Goal: Task Accomplishment & Management: Manage account settings

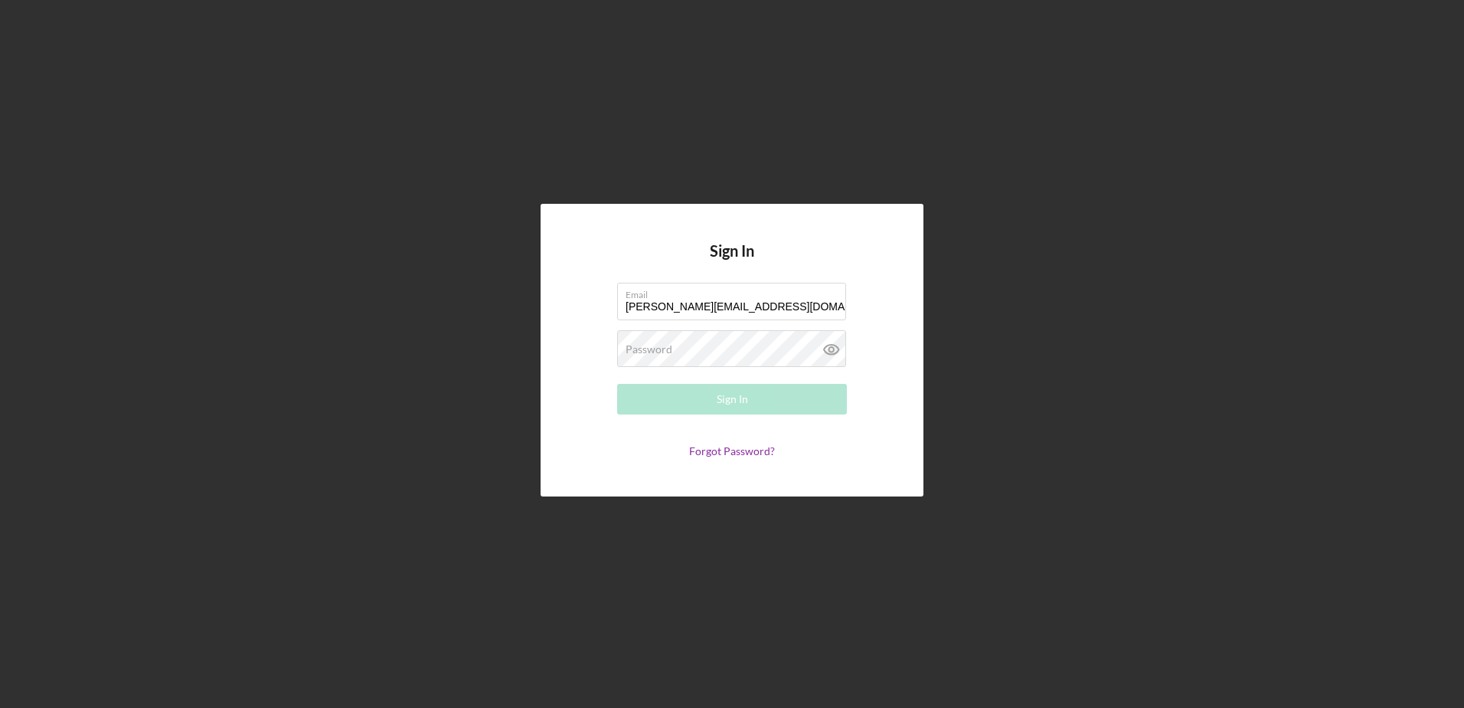
type input "[PERSON_NAME][EMAIL_ADDRESS][DOMAIN_NAME]"
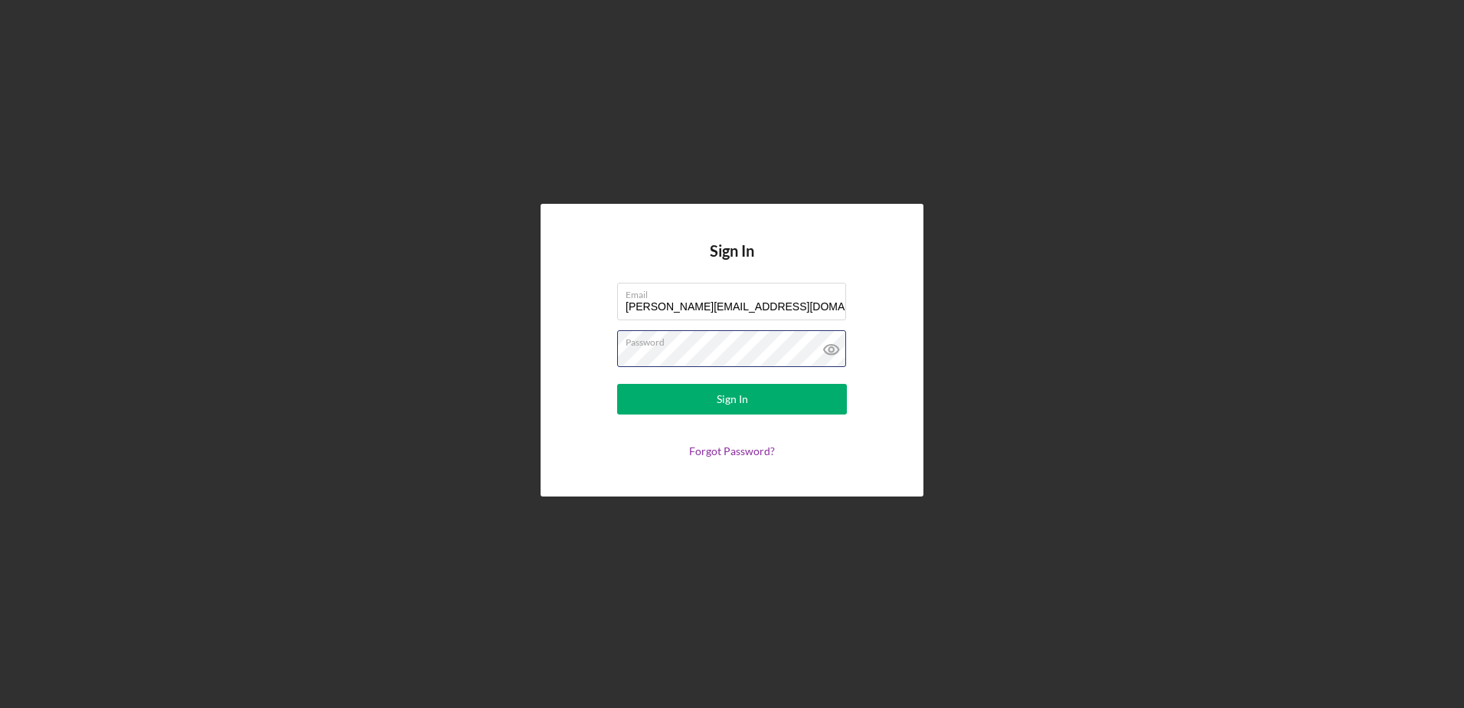
click at [617, 384] on button "Sign In" at bounding box center [732, 399] width 230 height 31
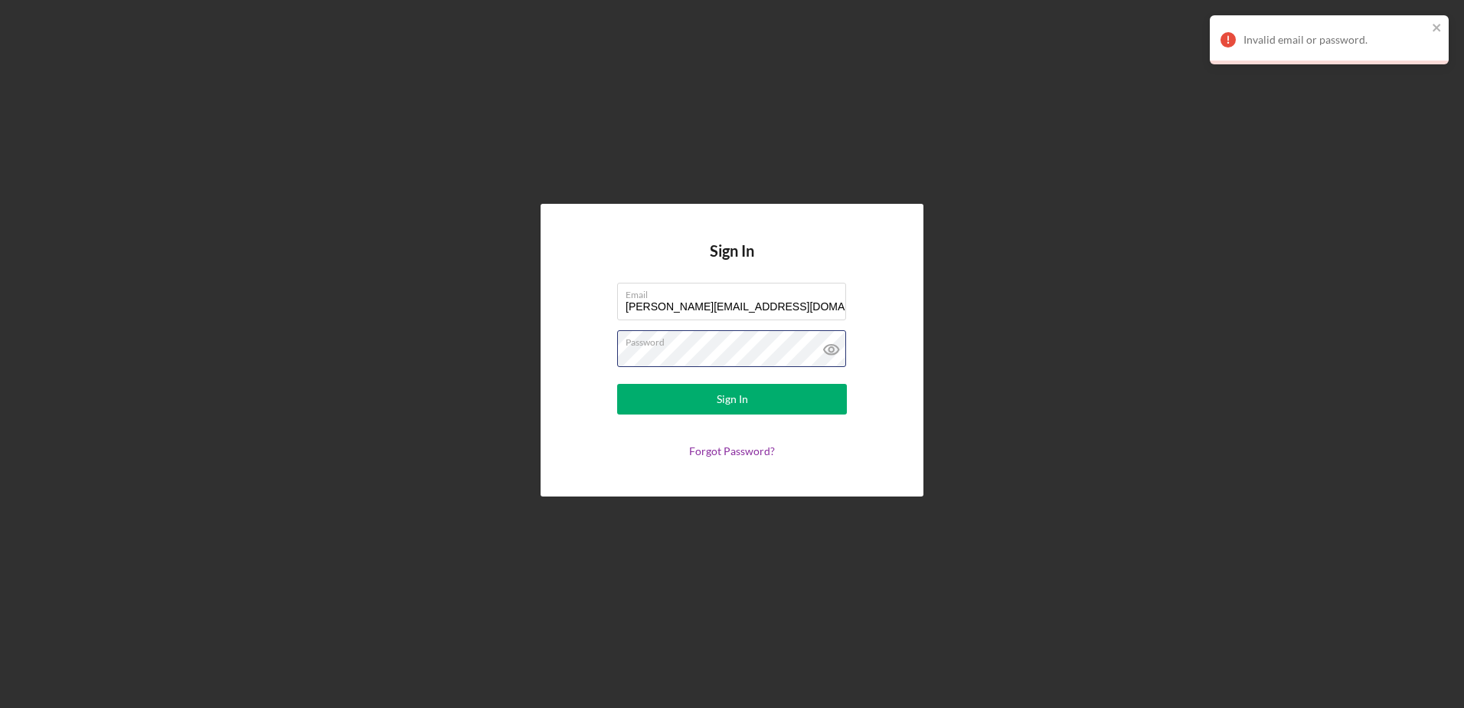
click at [603, 349] on form "Email [PERSON_NAME][EMAIL_ADDRESS][DOMAIN_NAME] Password Sign In Forgot Passwor…" at bounding box center [732, 370] width 306 height 175
click at [617, 384] on button "Sign In" at bounding box center [732, 399] width 230 height 31
